Goal: Transaction & Acquisition: Subscribe to service/newsletter

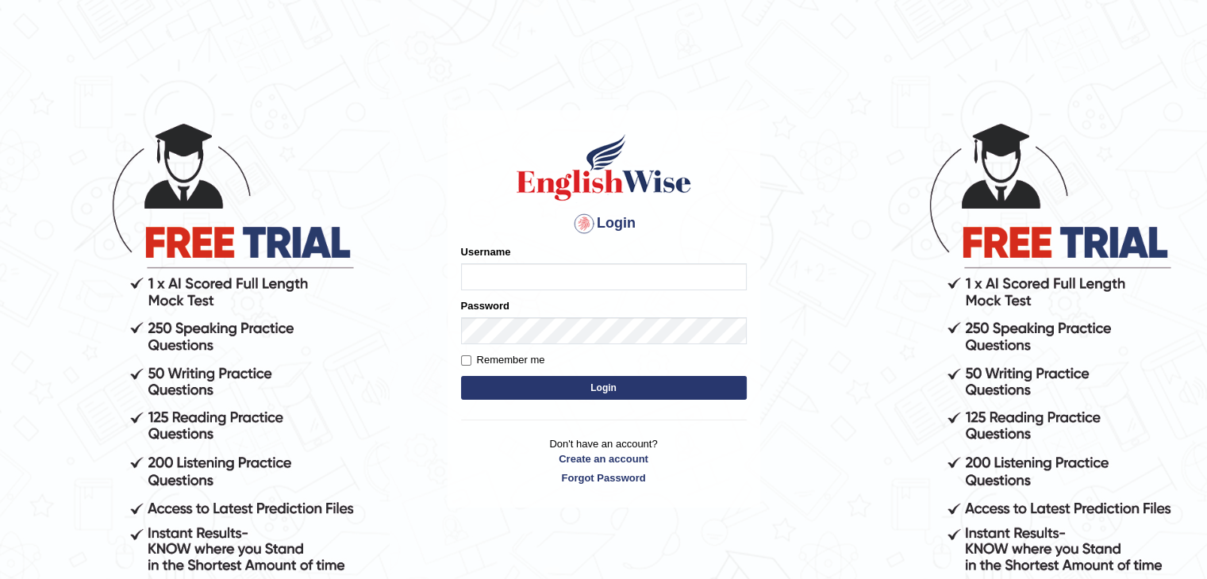
click at [571, 275] on input "Username" at bounding box center [604, 276] width 286 height 27
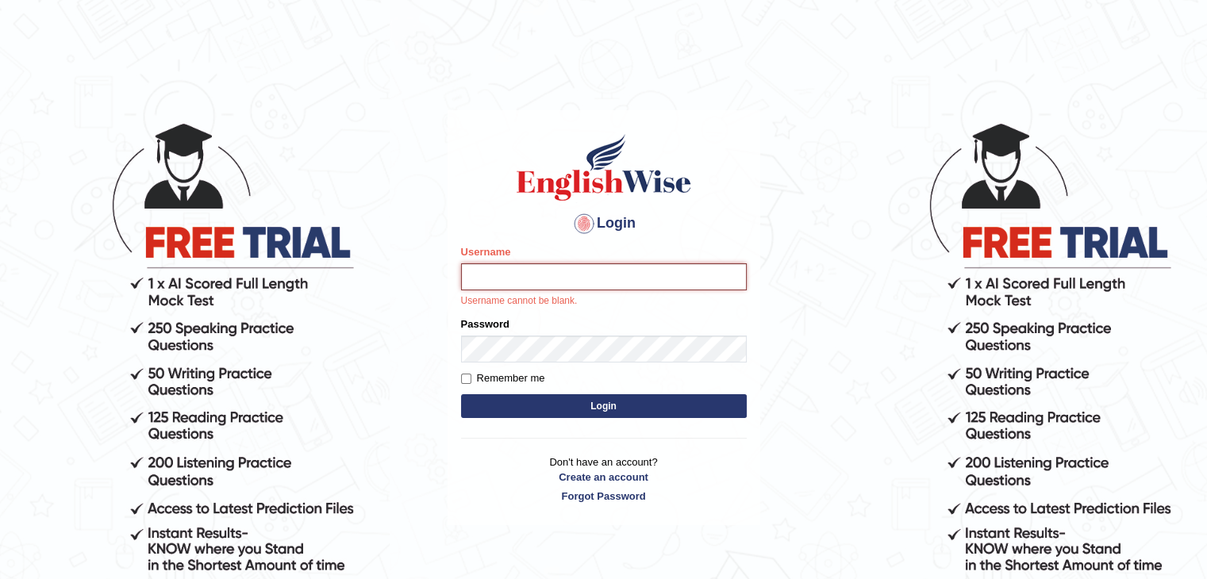
type input "nimasherpa600"
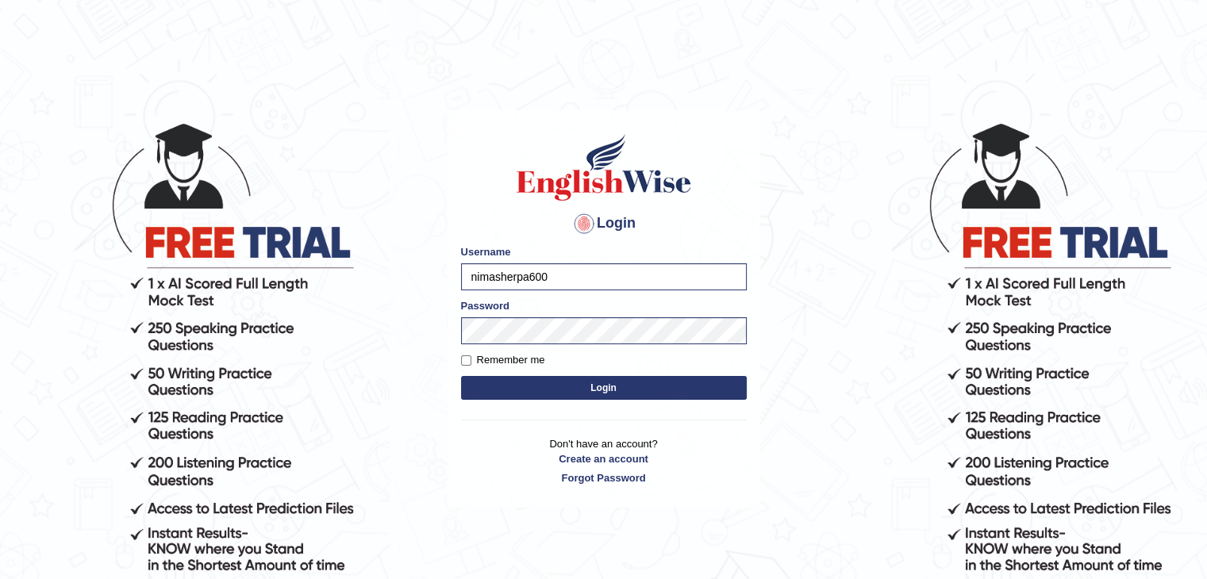
click at [634, 389] on button "Login" at bounding box center [604, 388] width 286 height 24
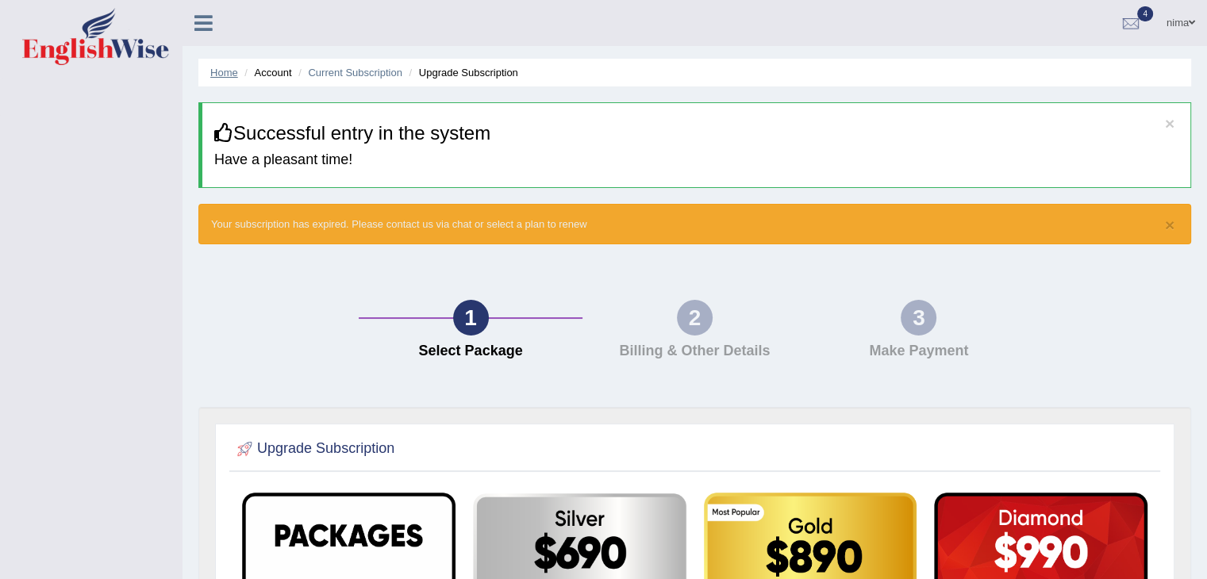
click at [215, 71] on link "Home" at bounding box center [224, 73] width 28 height 12
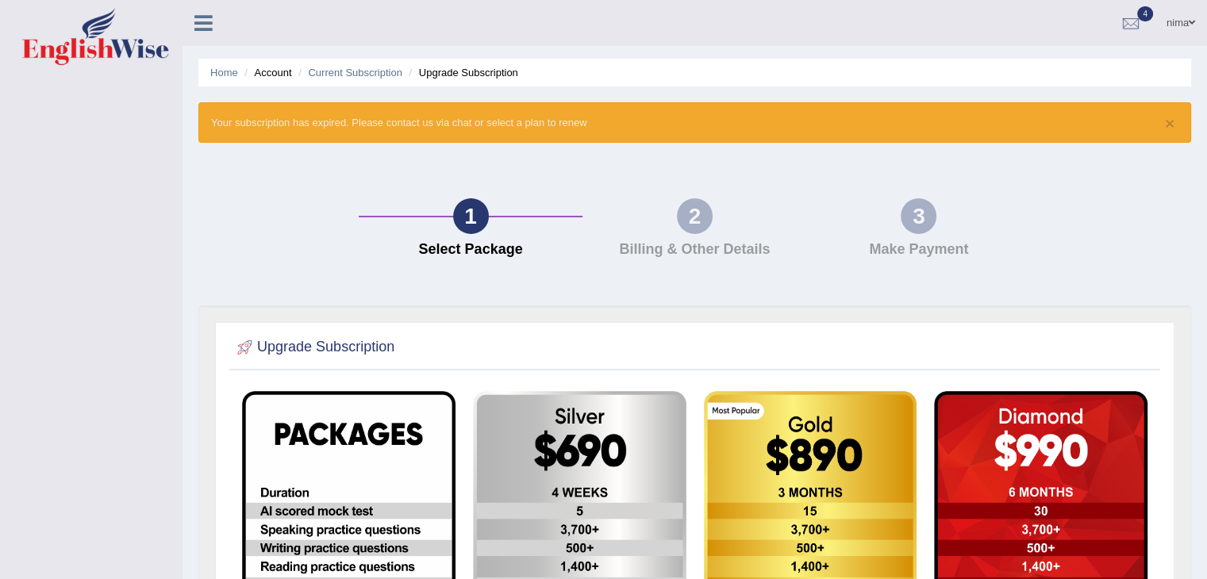
click at [215, 71] on link "Home" at bounding box center [224, 73] width 28 height 12
click at [209, 30] on icon at bounding box center [203, 23] width 18 height 21
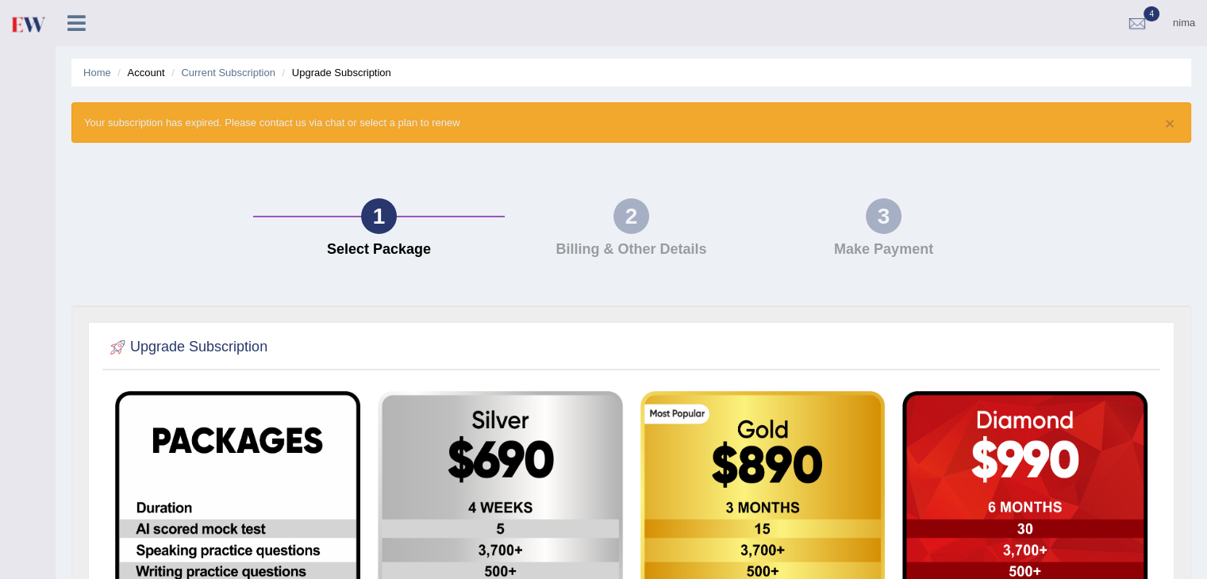
click at [209, 30] on div "nima Toggle navigation Username: nimasherpa600 Access Type: Online Subscription…" at bounding box center [631, 23] width 1151 height 46
click at [78, 70] on ul "Home Account Current Subscription Upgrade Subscription" at bounding box center [631, 73] width 1120 height 28
click at [102, 75] on link "Home" at bounding box center [97, 73] width 28 height 12
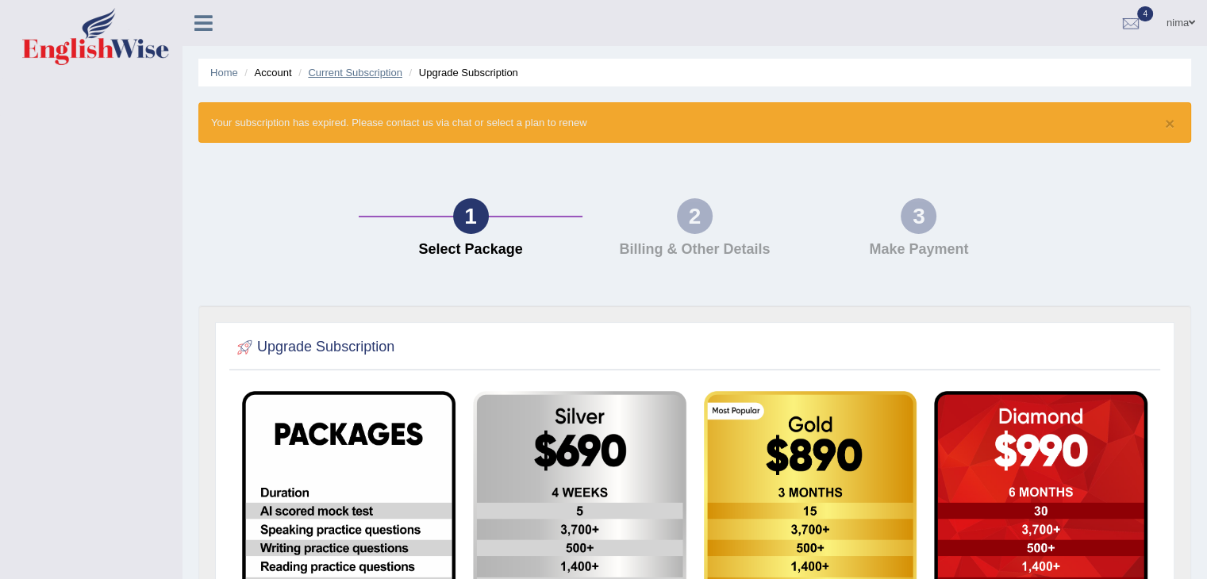
click at [365, 73] on link "Current Subscription" at bounding box center [355, 73] width 94 height 12
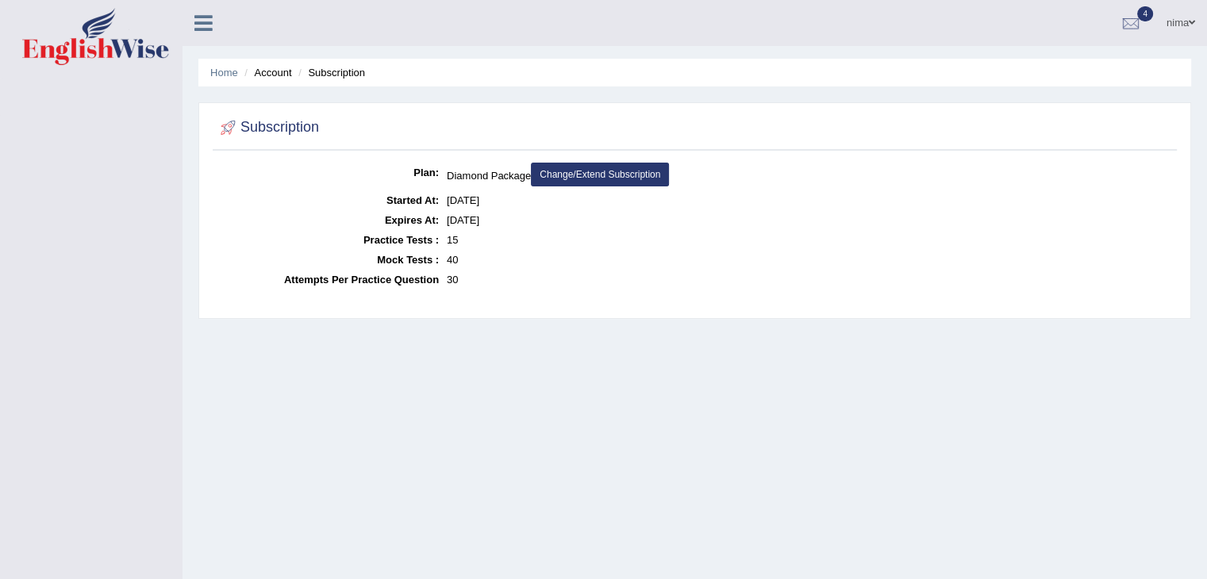
click at [587, 179] on link "Change/Extend Subscription" at bounding box center [600, 175] width 138 height 24
